Goal: Navigation & Orientation: Find specific page/section

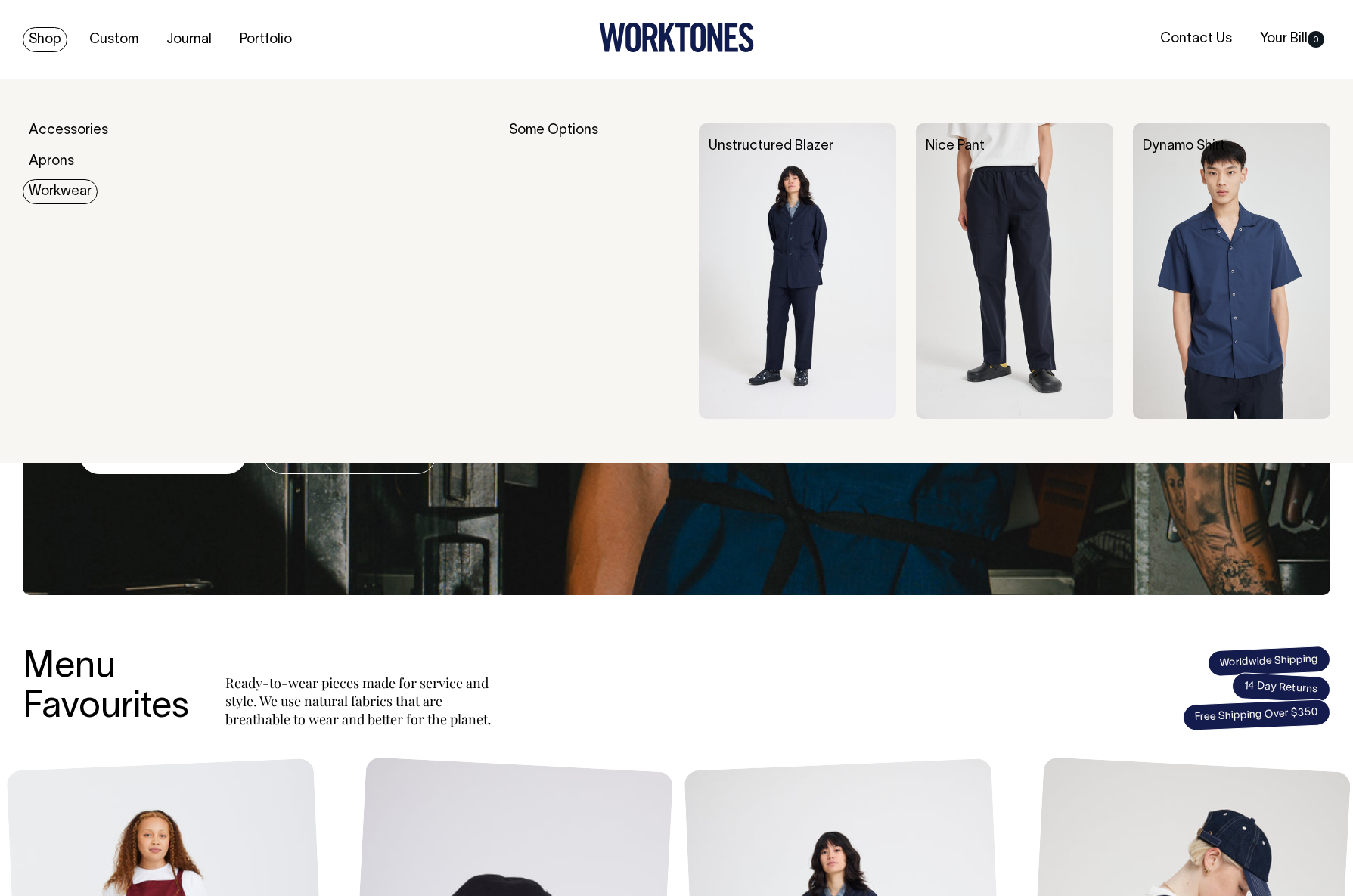
click at [59, 190] on link "Workwear" at bounding box center [59, 192] width 75 height 25
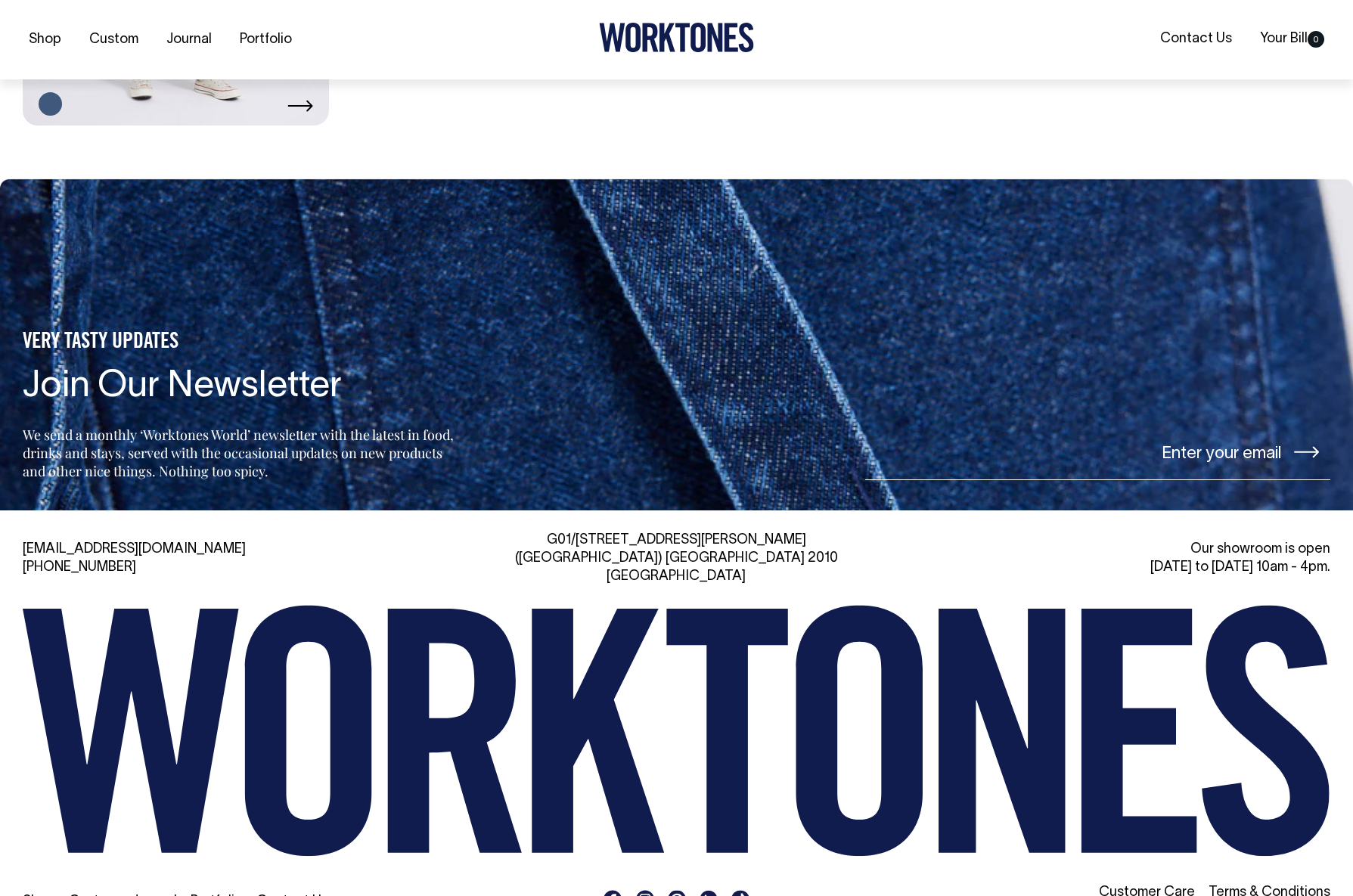
scroll to position [1352, 0]
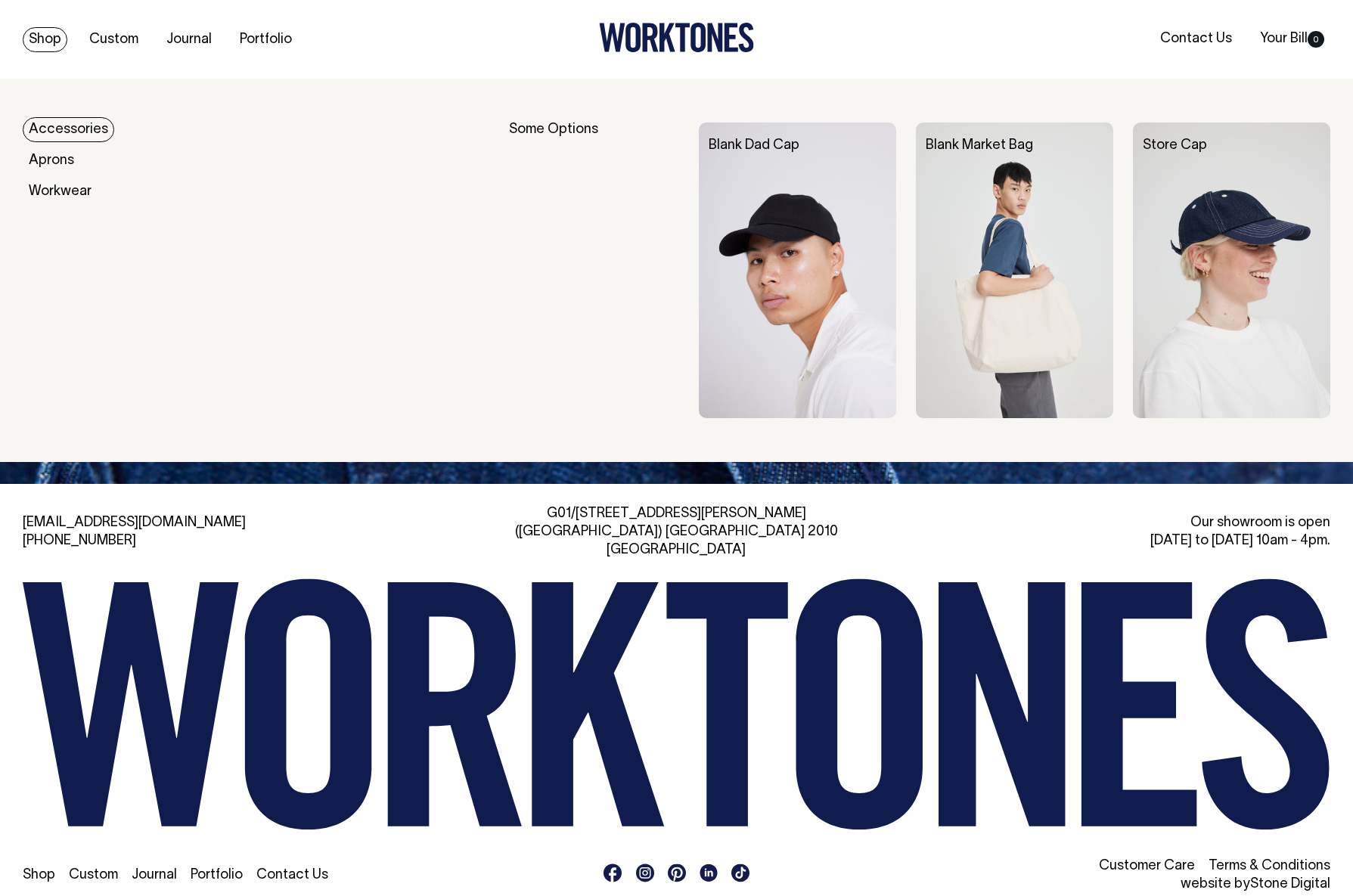
click at [51, 39] on link "Shop" at bounding box center [45, 40] width 45 height 25
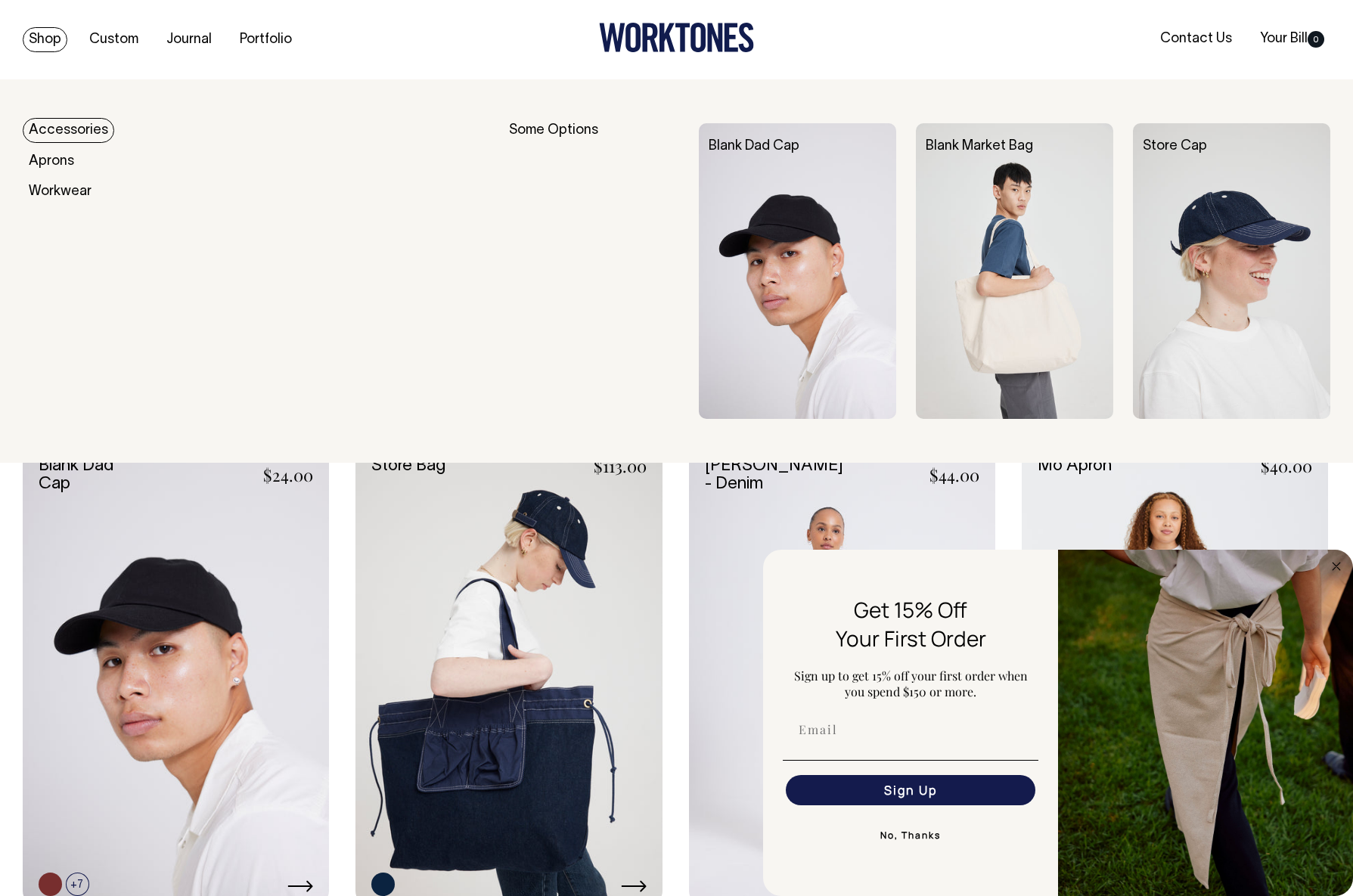
click at [554, 128] on div "Some Options" at bounding box center [593, 271] width 170 height 296
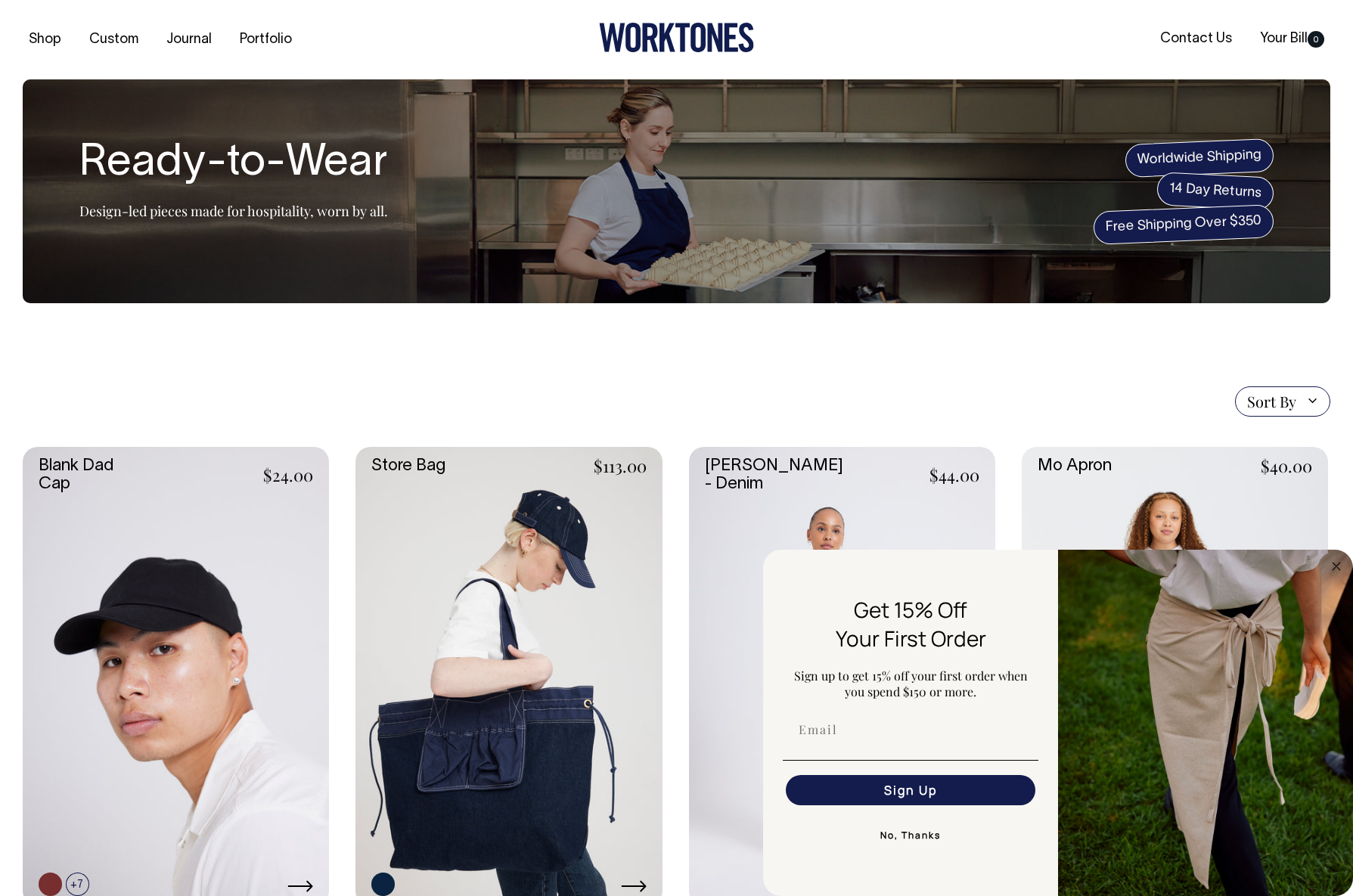
click at [667, 43] on icon at bounding box center [667, 38] width 16 height 29
